Goal: Task Accomplishment & Management: Use online tool/utility

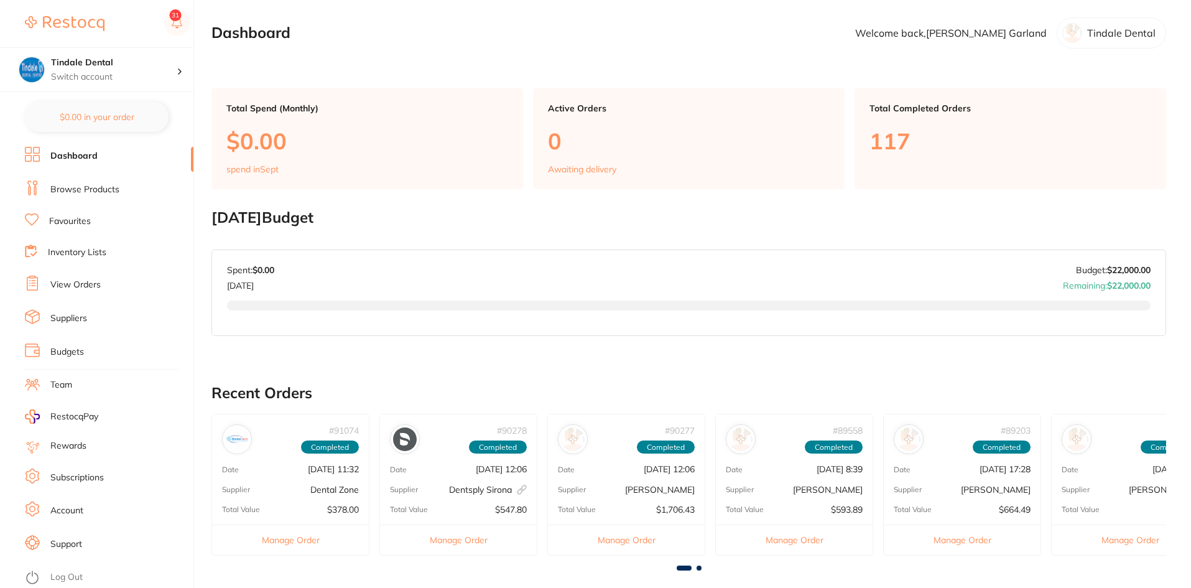
click at [78, 187] on link "Browse Products" at bounding box center [84, 190] width 69 height 12
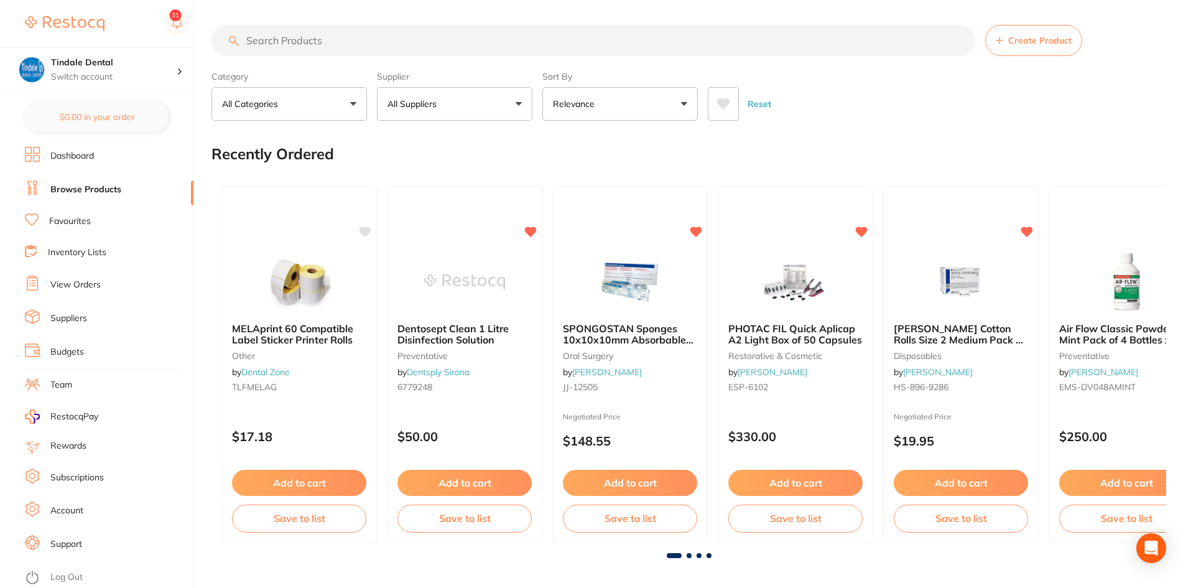
click at [77, 249] on link "Inventory Lists" at bounding box center [77, 252] width 58 height 12
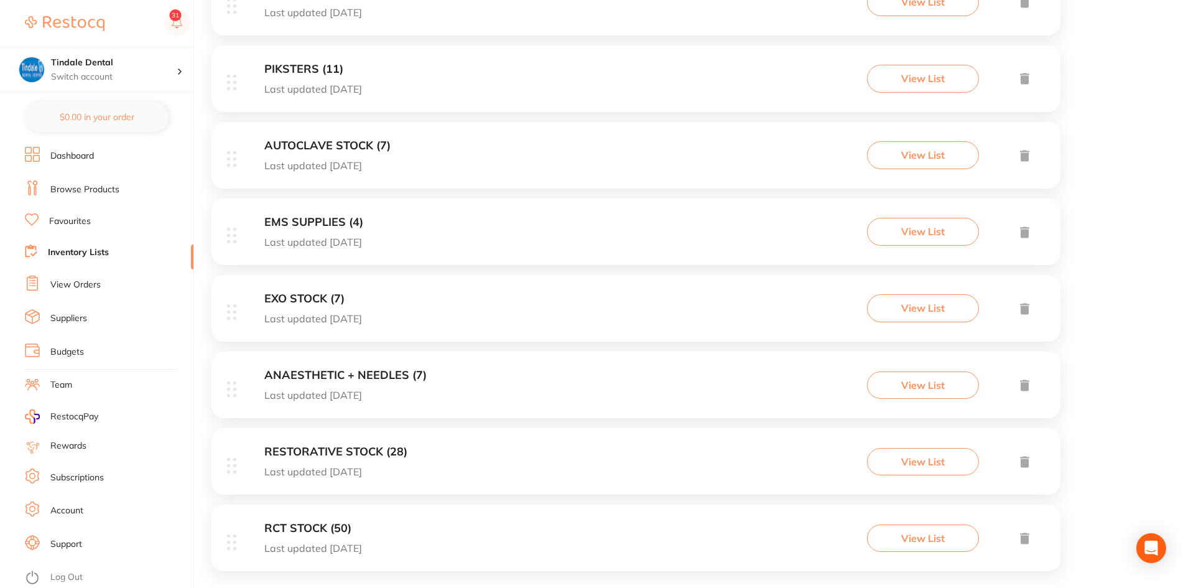
scroll to position [921, 0]
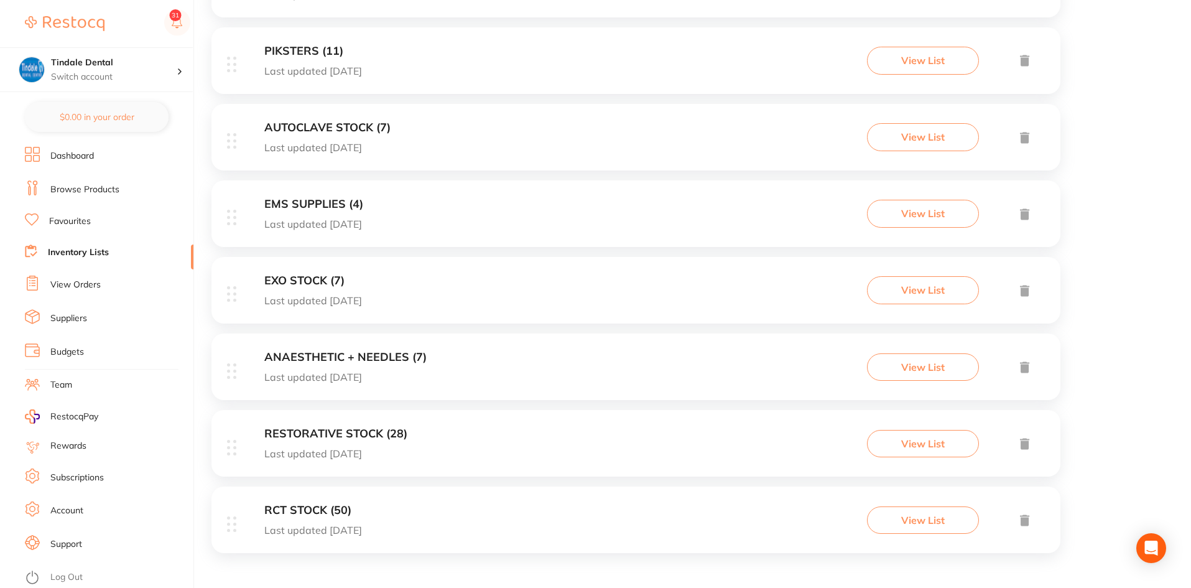
click at [347, 426] on div "RESTORATIVE STOCK (28) Last updated [DATE] View List" at bounding box center [636, 443] width 849 height 67
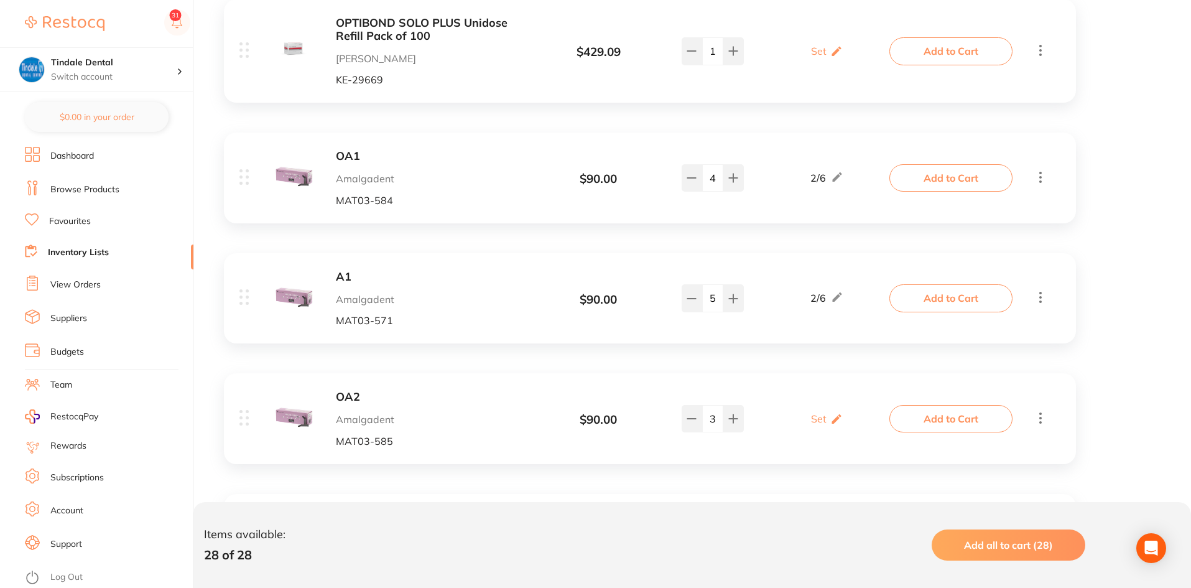
scroll to position [2178, 0]
click at [695, 410] on button at bounding box center [692, 417] width 21 height 27
type input "2"
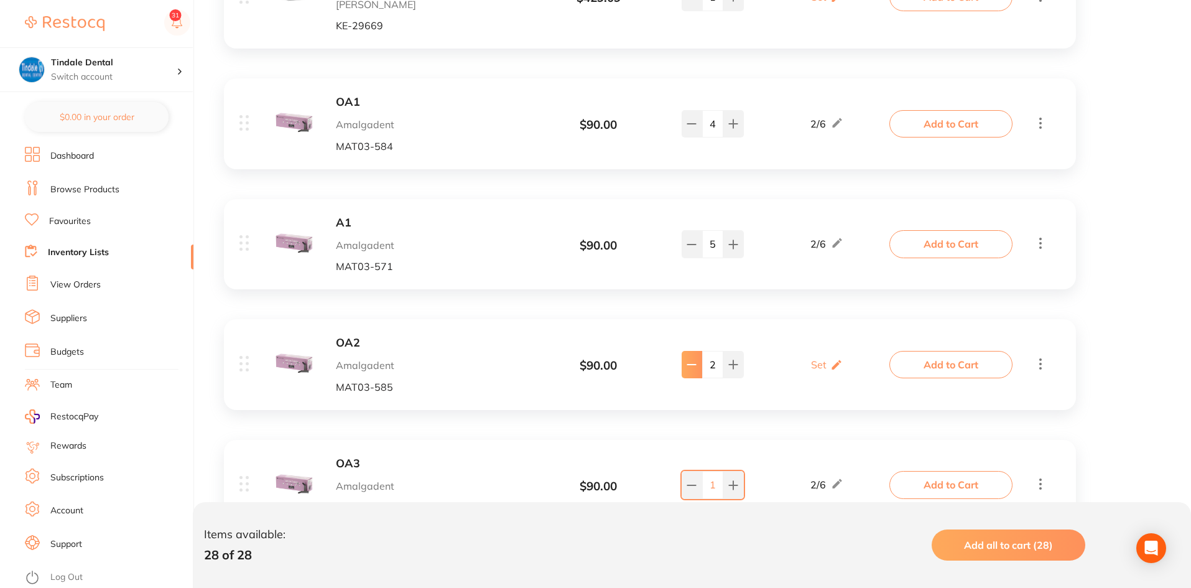
scroll to position [2302, 0]
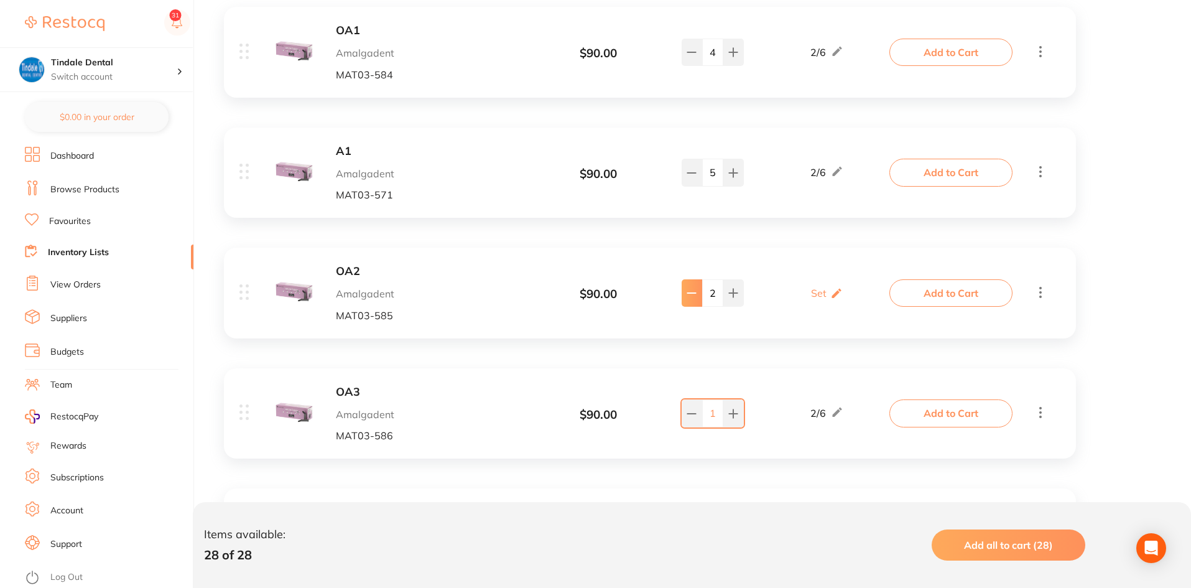
click at [695, 410] on button at bounding box center [692, 412] width 21 height 27
type input "0"
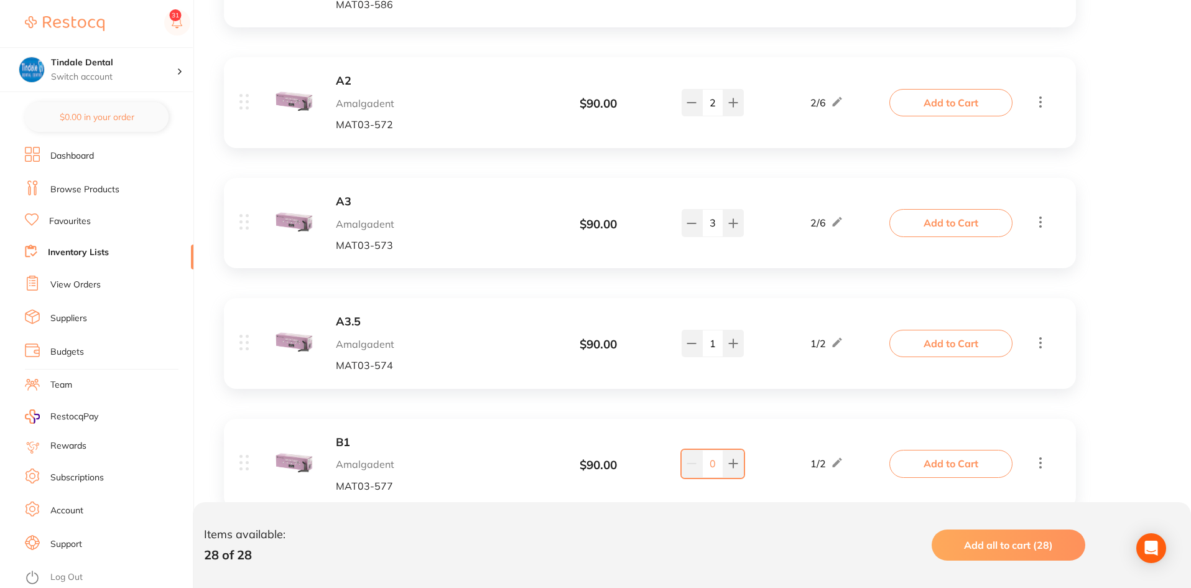
scroll to position [2862, 0]
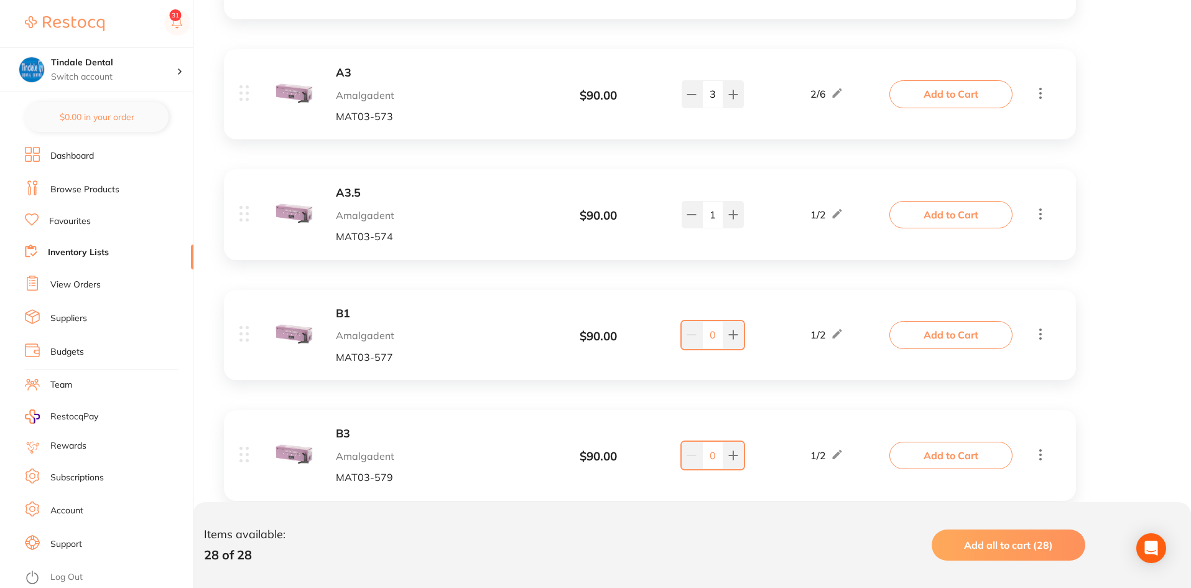
click at [98, 253] on link "Inventory Lists" at bounding box center [78, 252] width 61 height 12
